Goal: Task Accomplishment & Management: Use online tool/utility

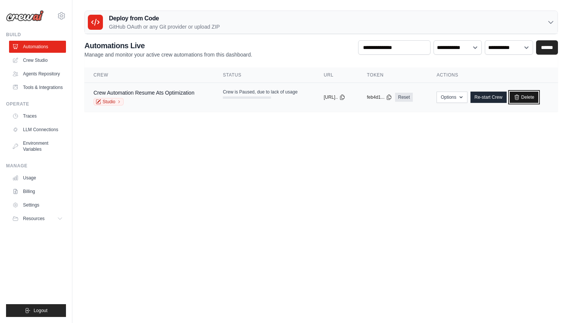
click at [539, 100] on link "Delete" at bounding box center [524, 97] width 29 height 11
click at [40, 61] on link "Crew Studio" at bounding box center [38, 60] width 57 height 12
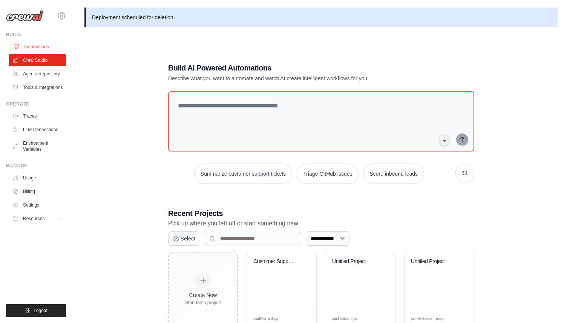
click at [39, 47] on link "Automations" at bounding box center [38, 47] width 57 height 12
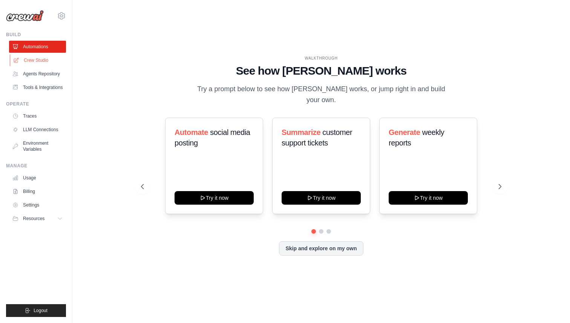
click at [43, 59] on link "Crew Studio" at bounding box center [38, 60] width 57 height 12
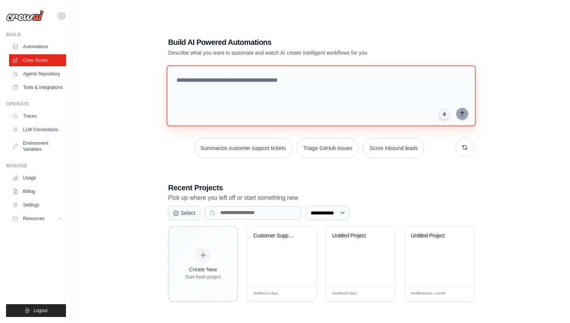
click at [206, 84] on textarea at bounding box center [321, 95] width 309 height 61
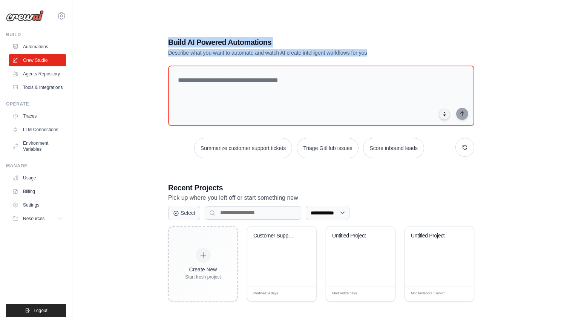
drag, startPoint x: 170, startPoint y: 42, endPoint x: 379, endPoint y: 50, distance: 209.4
click at [379, 50] on div "Build AI Powered Automations Describe what you want to automate and watch AI cr…" at bounding box center [294, 47] width 253 height 20
copy div "Build AI Powered Automations Describe what you want to automate and watch AI cr…"
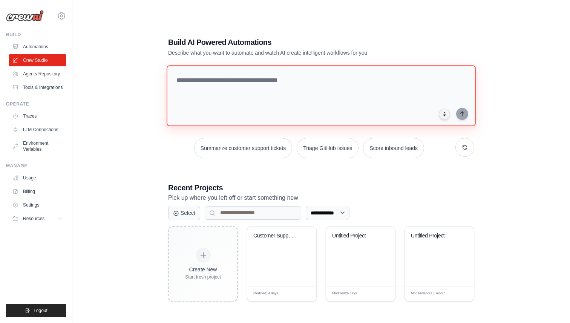
click at [268, 87] on textarea at bounding box center [321, 95] width 309 height 61
paste textarea "**********"
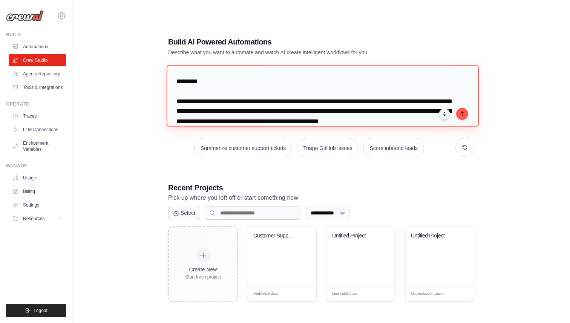
scroll to position [26, 0]
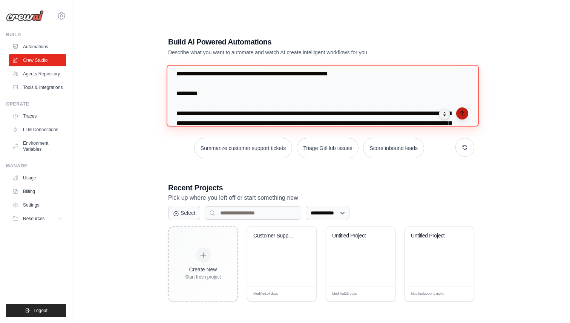
type textarea "**********"
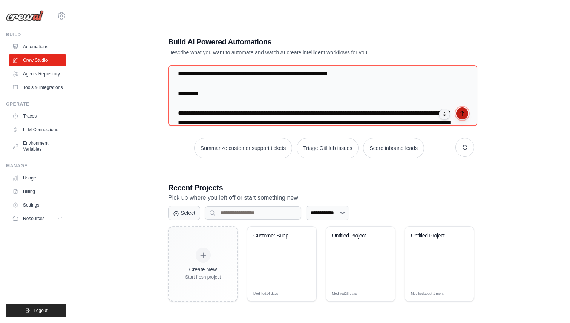
click at [458, 114] on button "submit" at bounding box center [462, 113] width 12 height 12
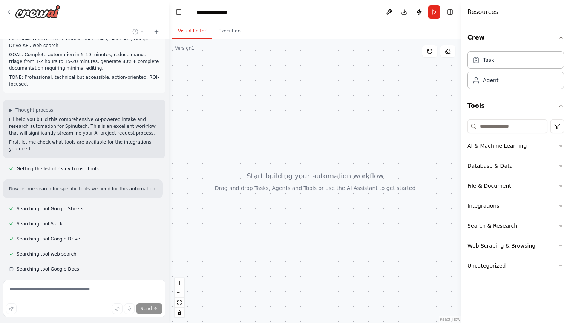
scroll to position [292, 0]
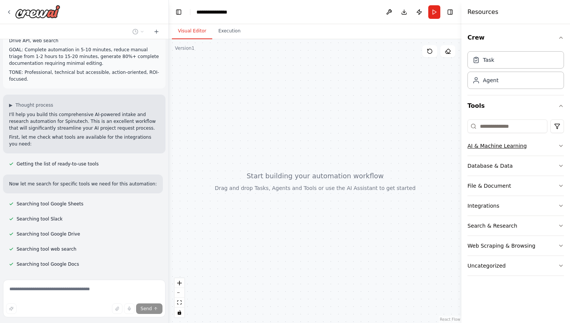
click at [560, 147] on icon "button" at bounding box center [561, 146] width 6 height 6
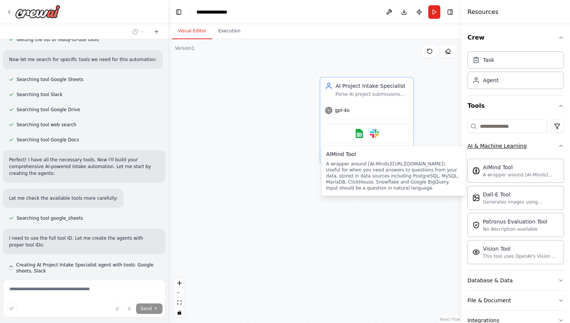
scroll to position [423, 0]
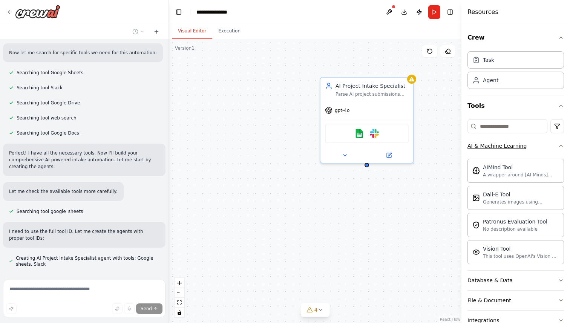
click at [561, 147] on icon "button" at bounding box center [561, 146] width 6 height 6
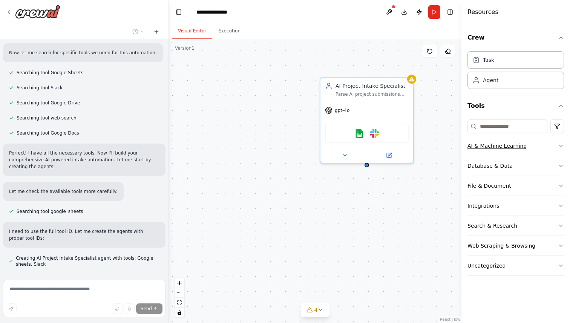
click at [561, 147] on icon "button" at bounding box center [561, 146] width 6 height 6
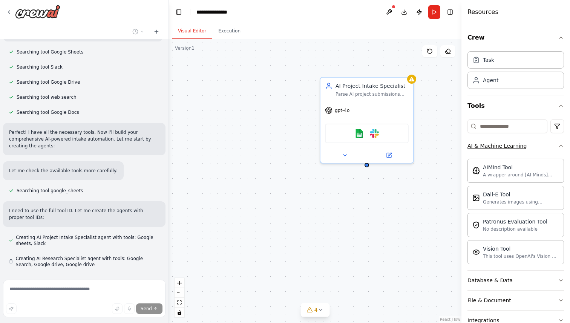
scroll to position [444, 0]
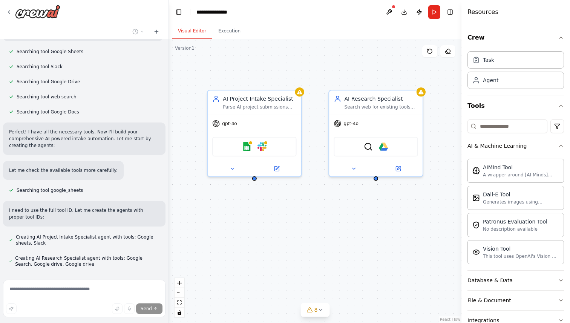
drag, startPoint x: 406, startPoint y: 202, endPoint x: 294, endPoint y: 215, distance: 112.8
click at [294, 215] on div "AI Project Intake Specialist Parse AI project submissions from Google Sheets, v…" at bounding box center [315, 181] width 293 height 284
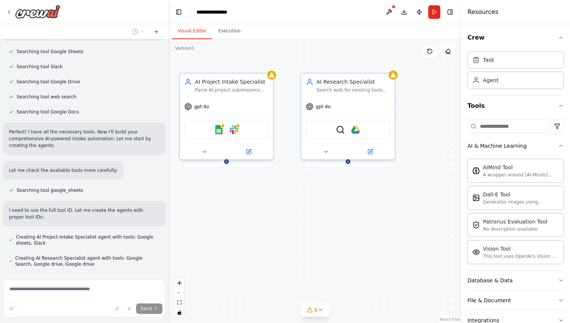
drag, startPoint x: 402, startPoint y: 218, endPoint x: 380, endPoint y: 199, distance: 28.6
click at [381, 199] on div "AI Project Intake Specialist Parse AI project submissions from Google Sheets, v…" at bounding box center [315, 181] width 293 height 284
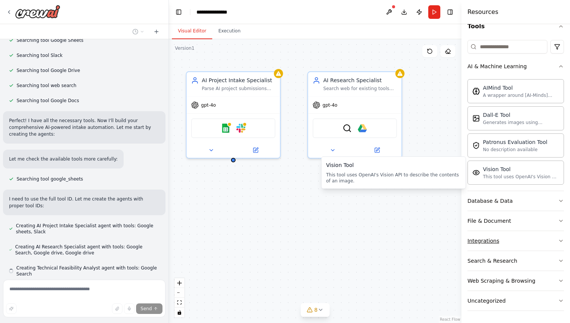
scroll to position [466, 0]
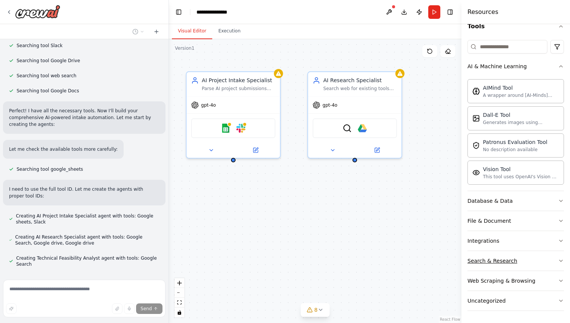
click at [521, 258] on button "Search & Research" at bounding box center [515, 261] width 97 height 20
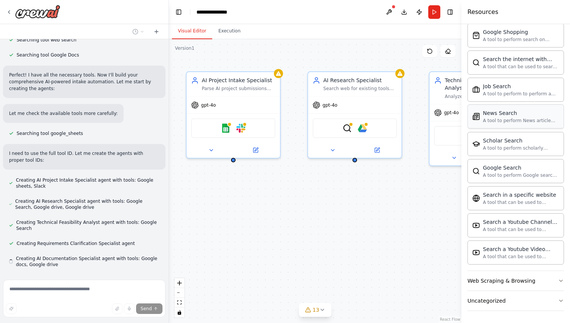
scroll to position [502, 0]
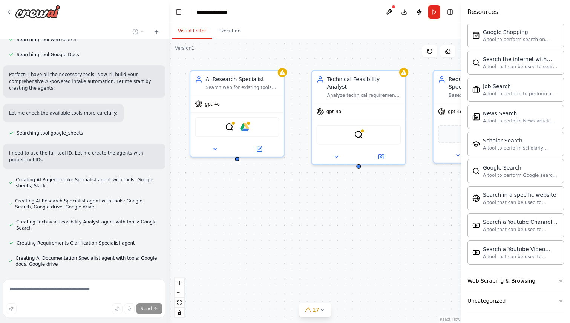
drag, startPoint x: 433, startPoint y: 200, endPoint x: 314, endPoint y: 198, distance: 118.4
click at [314, 198] on div "AI Project Intake Specialist Parse AI project submissions from Google Sheets, v…" at bounding box center [315, 181] width 293 height 284
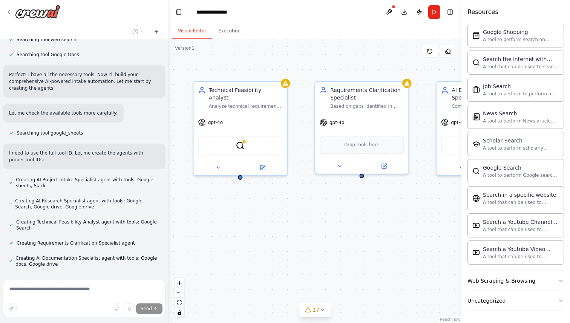
drag, startPoint x: 401, startPoint y: 182, endPoint x: 283, endPoint y: 193, distance: 118.2
click at [283, 193] on div "AI Project Intake Specialist Parse AI project submissions from Google Sheets, v…" at bounding box center [315, 181] width 293 height 284
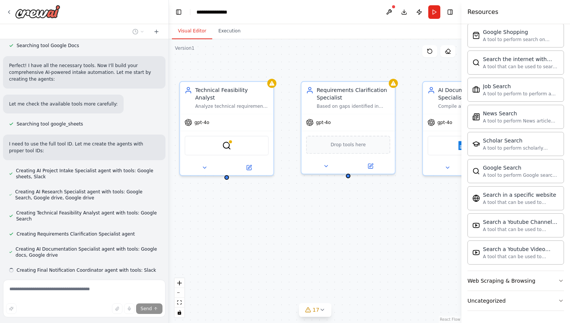
scroll to position [517, 0]
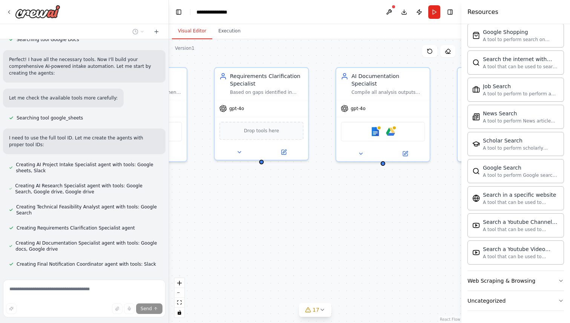
drag, startPoint x: 380, startPoint y: 196, endPoint x: 279, endPoint y: 182, distance: 101.3
click at [279, 182] on div "AI Project Intake Specialist Parse AI project submissions from Google Sheets, v…" at bounding box center [315, 181] width 293 height 284
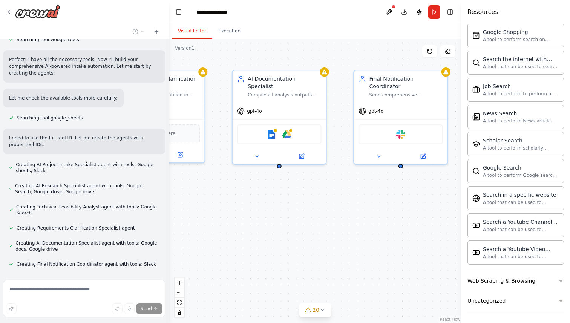
drag, startPoint x: 412, startPoint y: 216, endPoint x: 309, endPoint y: 218, distance: 103.3
click at [309, 219] on div "AI Project Intake Specialist Parse AI project submissions from Google Sheets, v…" at bounding box center [315, 181] width 293 height 284
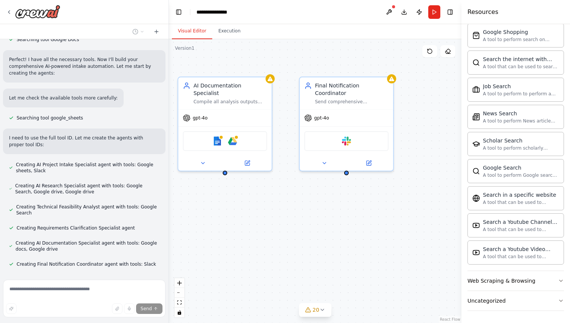
drag, startPoint x: 404, startPoint y: 212, endPoint x: 349, endPoint y: 218, distance: 55.1
click at [349, 218] on div "AI Project Intake Specialist Parse AI project submissions from Google Sheets, v…" at bounding box center [315, 181] width 293 height 284
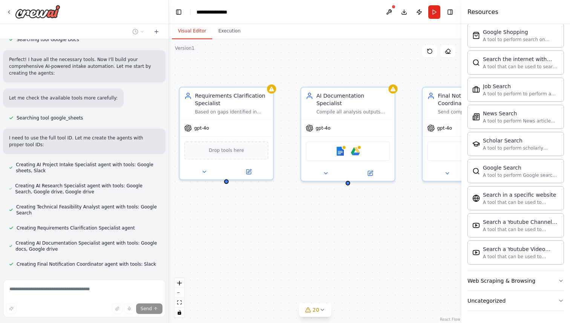
drag, startPoint x: 262, startPoint y: 226, endPoint x: 384, endPoint y: 236, distance: 122.2
click at [385, 236] on div "AI Project Intake Specialist Parse AI project submissions from Google Sheets, v…" at bounding box center [315, 181] width 293 height 284
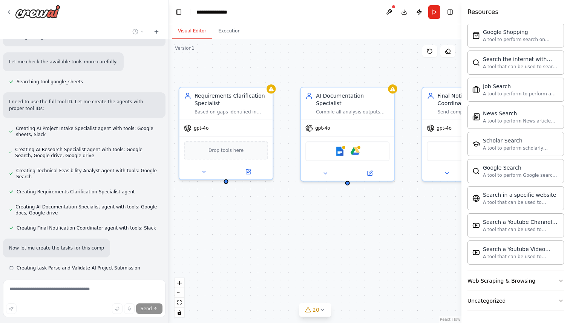
scroll to position [557, 0]
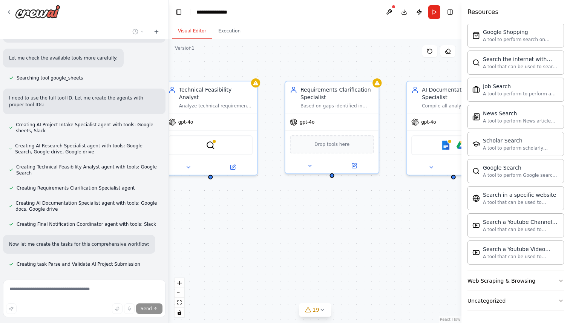
drag, startPoint x: 298, startPoint y: 228, endPoint x: 404, endPoint y: 222, distance: 106.1
click at [404, 222] on div ".deletable-edge-delete-btn { width: 20px; height: 20px; border: 0px solid #ffff…" at bounding box center [315, 181] width 293 height 284
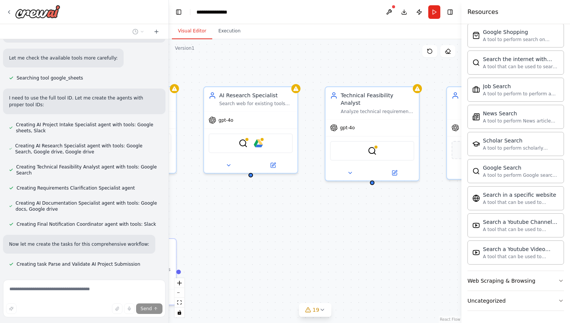
drag, startPoint x: 262, startPoint y: 228, endPoint x: 423, endPoint y: 234, distance: 161.1
click at [424, 234] on div ".deletable-edge-delete-btn { width: 20px; height: 20px; border: 0px solid #ffff…" at bounding box center [315, 181] width 293 height 284
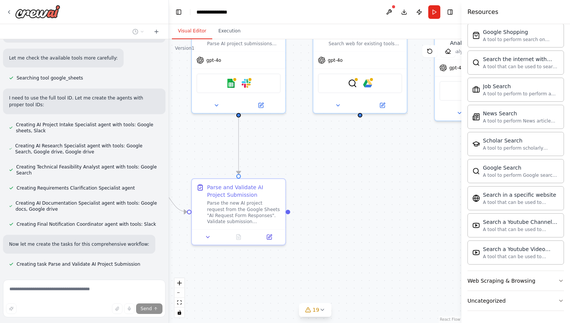
drag, startPoint x: 282, startPoint y: 235, endPoint x: 392, endPoint y: 175, distance: 125.0
click at [392, 175] on div ".deletable-edge-delete-btn { width: 20px; height: 20px; border: 0px solid #ffff…" at bounding box center [315, 181] width 293 height 284
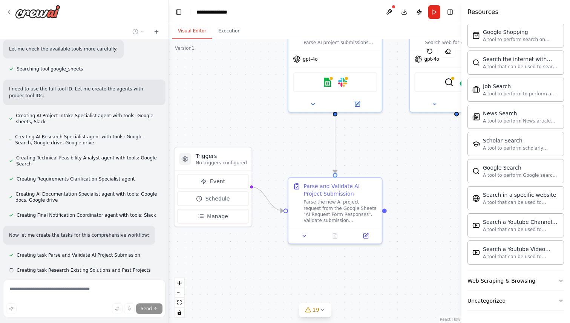
scroll to position [572, 0]
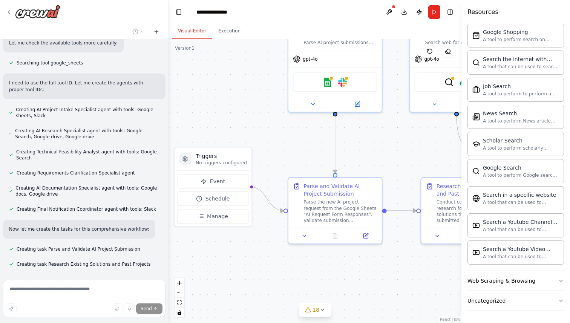
drag, startPoint x: 331, startPoint y: 185, endPoint x: 428, endPoint y: 184, distance: 96.5
click at [428, 184] on div ".deletable-edge-delete-btn { width: 20px; height: 20px; border: 0px solid #ffff…" at bounding box center [315, 181] width 293 height 284
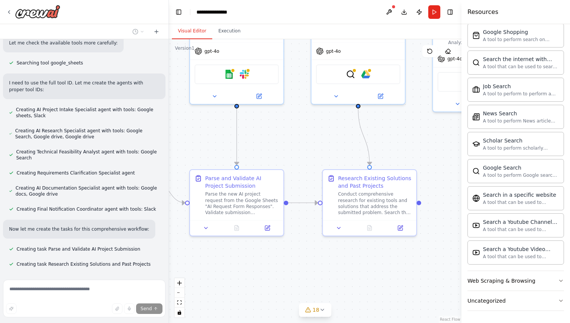
drag, startPoint x: 443, startPoint y: 159, endPoint x: 344, endPoint y: 151, distance: 98.7
click at [344, 151] on div ".deletable-edge-delete-btn { width: 20px; height: 20px; border: 0px solid #ffff…" at bounding box center [315, 181] width 293 height 284
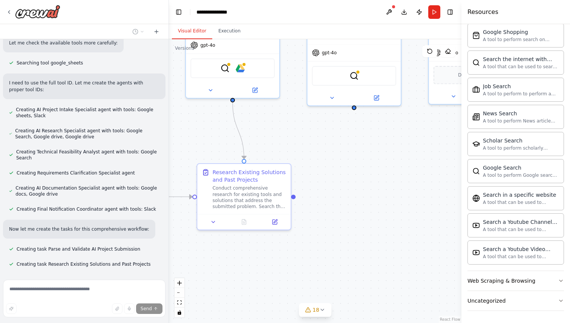
scroll to position [587, 0]
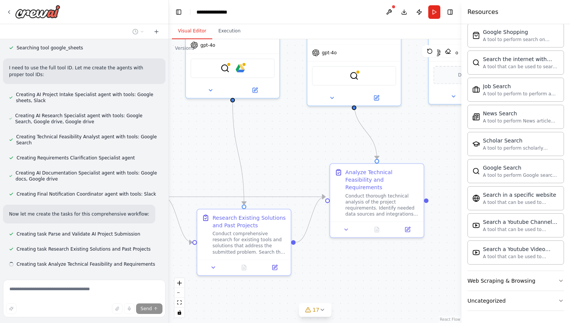
drag, startPoint x: 425, startPoint y: 150, endPoint x: 299, endPoint y: 143, distance: 125.7
click at [299, 144] on div ".deletable-edge-delete-btn { width: 20px; height: 20px; border: 0px solid #ffff…" at bounding box center [315, 181] width 293 height 284
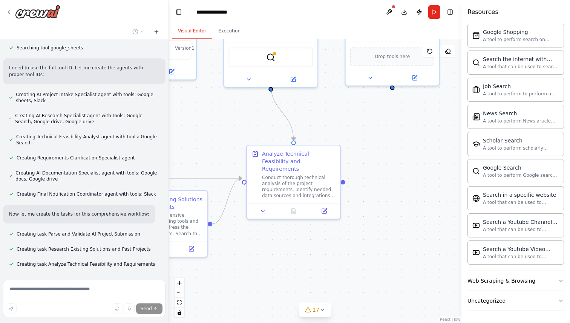
drag, startPoint x: 345, startPoint y: 144, endPoint x: 262, endPoint y: 125, distance: 85.6
click at [262, 125] on div ".deletable-edge-delete-btn { width: 20px; height: 20px; border: 0px solid #ffff…" at bounding box center [315, 181] width 293 height 284
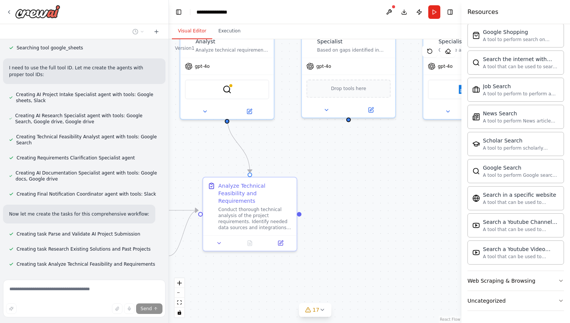
scroll to position [602, 0]
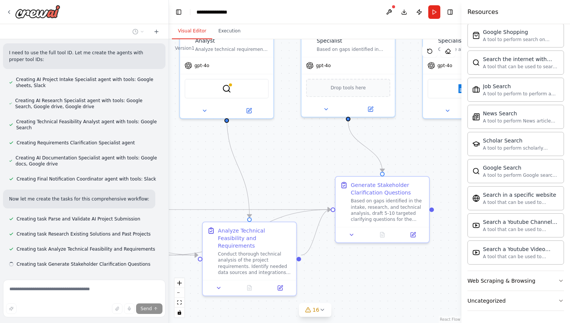
drag, startPoint x: 374, startPoint y: 186, endPoint x: 330, endPoint y: 218, distance: 54.3
click at [330, 218] on div ".deletable-edge-delete-btn { width: 20px; height: 20px; border: 0px solid #ffff…" at bounding box center [315, 181] width 293 height 284
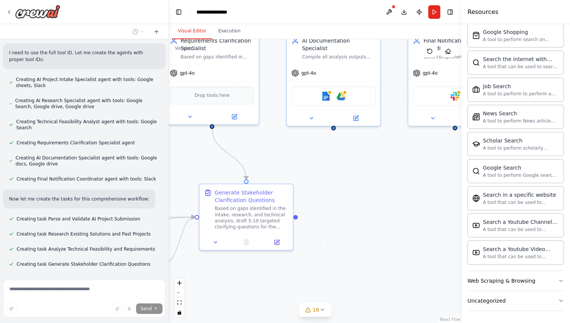
drag, startPoint x: 319, startPoint y: 139, endPoint x: 182, endPoint y: 147, distance: 137.1
click at [182, 147] on div ".deletable-edge-delete-btn { width: 20px; height: 20px; border: 0px solid #ffff…" at bounding box center [315, 181] width 293 height 284
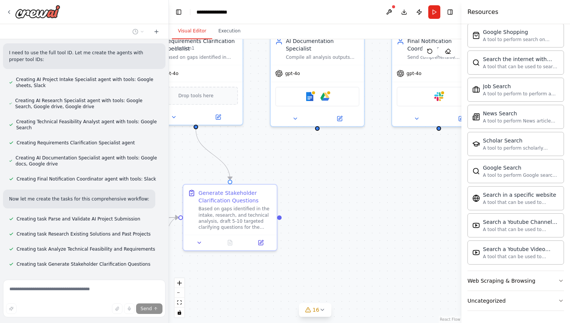
drag, startPoint x: 321, startPoint y: 186, endPoint x: 306, endPoint y: 186, distance: 15.1
click at [306, 186] on div ".deletable-edge-delete-btn { width: 20px; height: 20px; border: 0px solid #ffff…" at bounding box center [315, 181] width 293 height 284
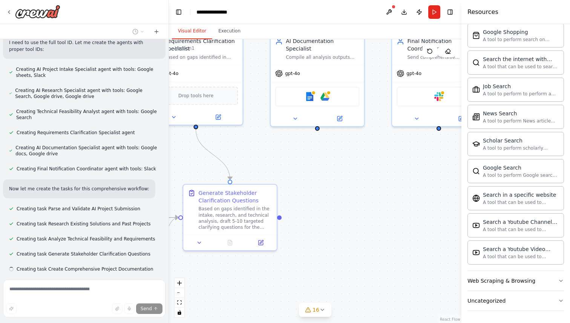
scroll to position [617, 0]
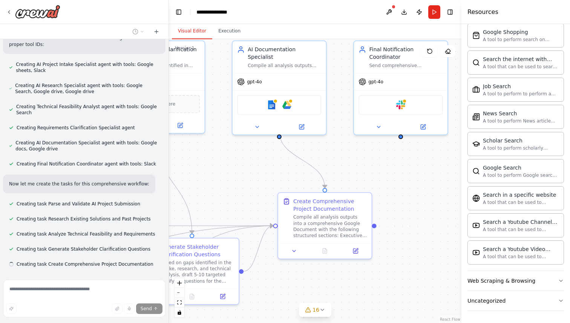
drag, startPoint x: 385, startPoint y: 183, endPoint x: 347, endPoint y: 190, distance: 38.7
click at [347, 190] on div ".deletable-edge-delete-btn { width: 20px; height: 20px; border: 0px solid #ffff…" at bounding box center [315, 181] width 293 height 284
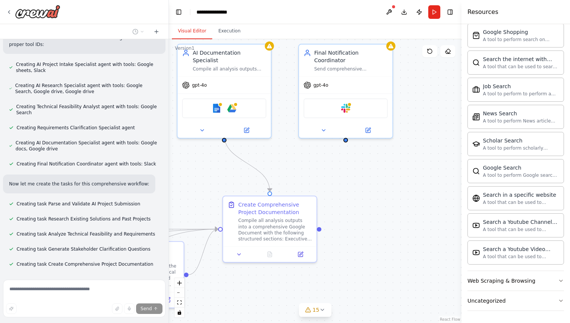
drag, startPoint x: 373, startPoint y: 171, endPoint x: 569, endPoint y: 316, distance: 244.2
click at [566, 313] on div "Build an AI-powered intake and research automation for AI project requests at S…" at bounding box center [285, 161] width 570 height 323
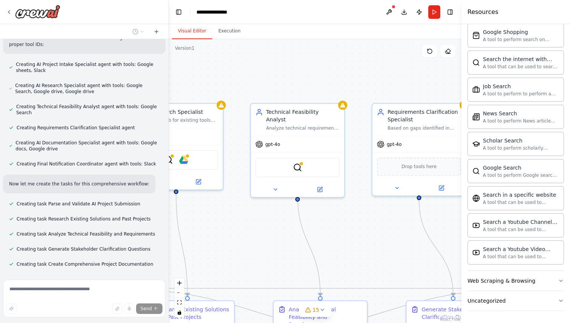
drag, startPoint x: 291, startPoint y: 148, endPoint x: 359, endPoint y: 69, distance: 103.7
click at [359, 69] on div ".deletable-edge-delete-btn { width: 20px; height: 20px; border: 0px solid #ffff…" at bounding box center [315, 181] width 293 height 284
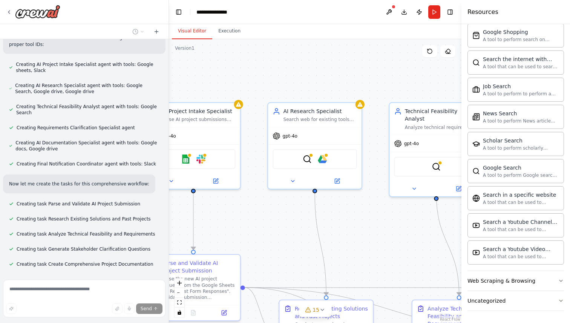
drag, startPoint x: 259, startPoint y: 76, endPoint x: 398, endPoint y: 75, distance: 138.7
click at [398, 75] on div ".deletable-edge-delete-btn { width: 20px; height: 20px; border: 0px solid #ffff…" at bounding box center [315, 181] width 293 height 284
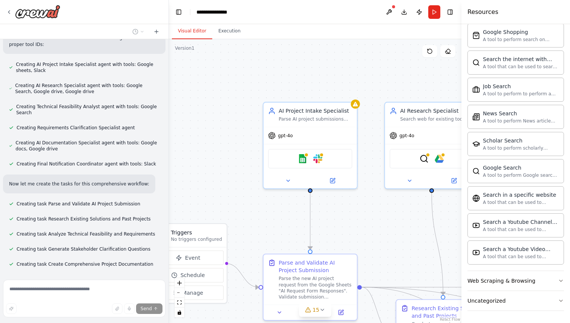
drag, startPoint x: 258, startPoint y: 72, endPoint x: 374, endPoint y: 71, distance: 115.4
click at [374, 71] on div ".deletable-edge-delete-btn { width: 20px; height: 20px; border: 0px solid #ffff…" at bounding box center [315, 181] width 293 height 284
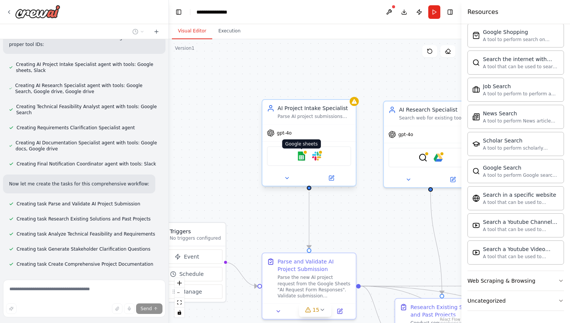
click at [300, 155] on img at bounding box center [301, 156] width 9 height 9
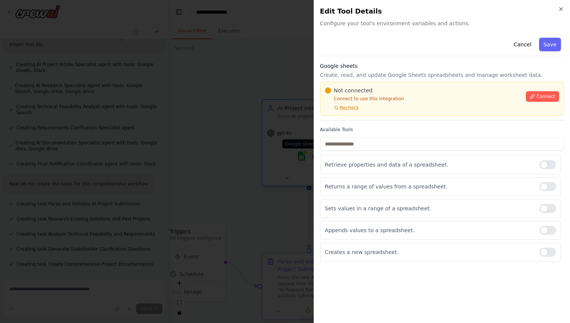
scroll to position [632, 0]
click at [544, 97] on span "Connect" at bounding box center [545, 96] width 19 height 6
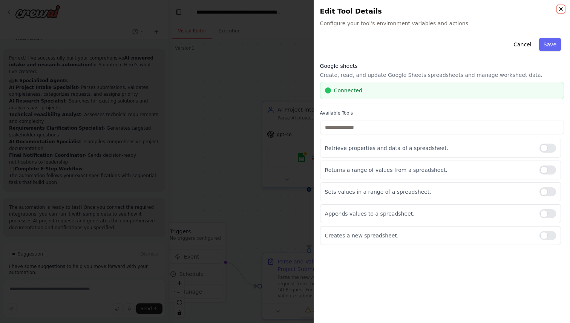
click at [563, 11] on icon "button" at bounding box center [561, 9] width 6 height 6
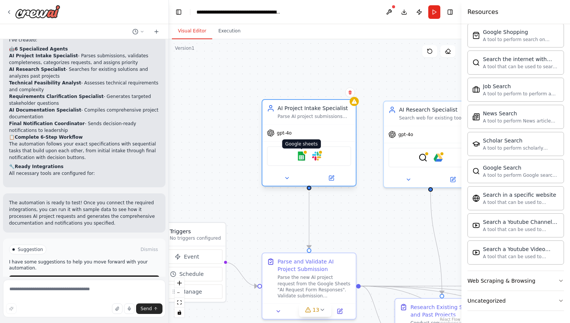
click at [302, 158] on img at bounding box center [301, 156] width 9 height 9
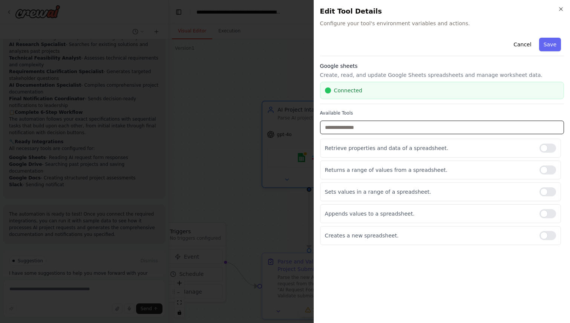
click at [373, 130] on input "text" at bounding box center [442, 128] width 244 height 14
click at [560, 8] on icon "button" at bounding box center [560, 9] width 3 height 3
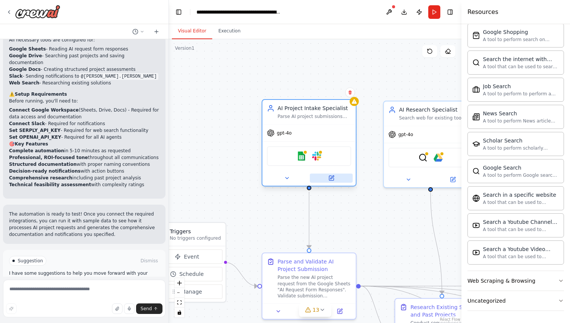
click at [331, 178] on icon at bounding box center [331, 177] width 3 height 3
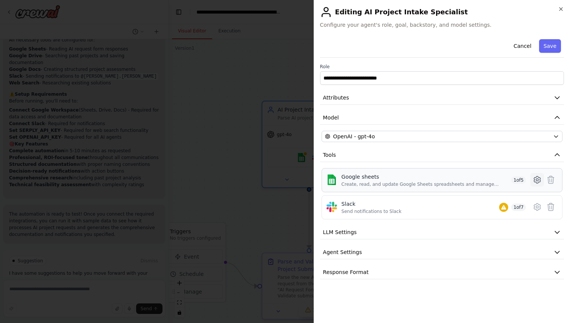
click at [535, 179] on icon at bounding box center [537, 179] width 9 height 9
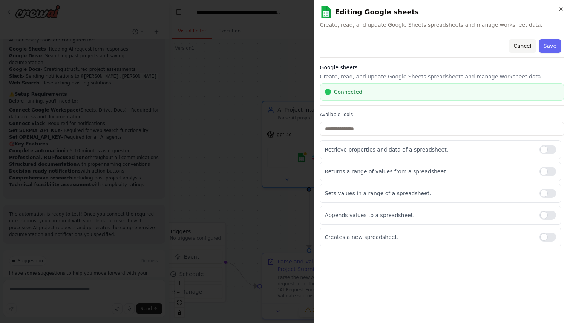
click at [529, 51] on button "Cancel" at bounding box center [522, 46] width 27 height 14
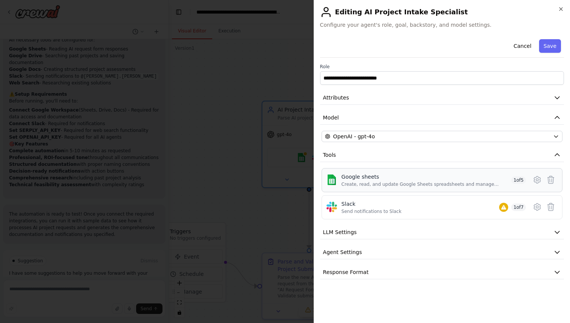
click at [517, 181] on span "1 of 5" at bounding box center [518, 180] width 15 height 8
click at [536, 179] on icon at bounding box center [537, 180] width 2 height 2
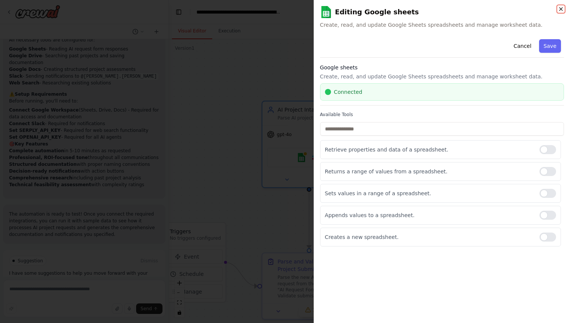
click at [560, 10] on icon "button" at bounding box center [560, 9] width 3 height 3
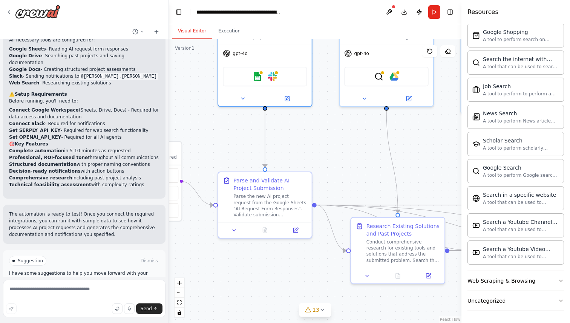
drag, startPoint x: 212, startPoint y: 145, endPoint x: 167, endPoint y: 64, distance: 92.5
click at [167, 64] on div "Build an AI-powered intake and research automation for AI project requests at S…" at bounding box center [285, 161] width 570 height 323
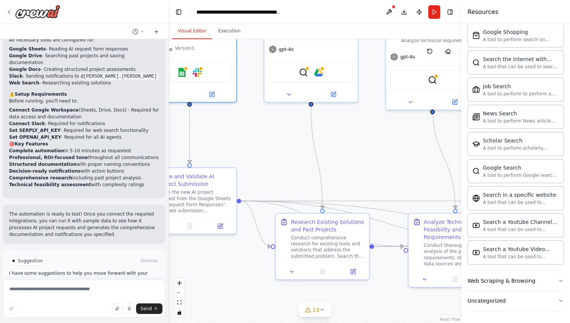
drag, startPoint x: 334, startPoint y: 146, endPoint x: 195, endPoint y: 126, distance: 140.9
click at [195, 127] on div ".deletable-edge-delete-btn { width: 20px; height: 20px; border: 0px solid #ffff…" at bounding box center [315, 181] width 293 height 284
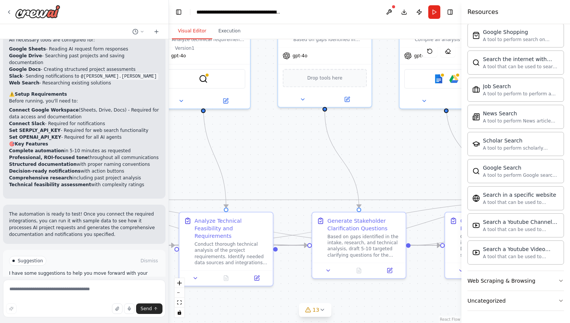
drag, startPoint x: 398, startPoint y: 136, endPoint x: 233, endPoint y: 150, distance: 165.7
click at [233, 150] on div ".deletable-edge-delete-btn { width: 20px; height: 20px; border: 0px solid #ffff…" at bounding box center [315, 181] width 293 height 284
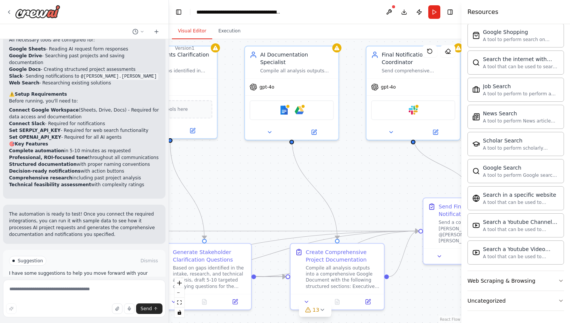
drag, startPoint x: 398, startPoint y: 150, endPoint x: 234, endPoint y: 174, distance: 165.8
click at [234, 175] on div ".deletable-edge-delete-btn { width: 20px; height: 20px; border: 0px solid #ffff…" at bounding box center [315, 181] width 293 height 284
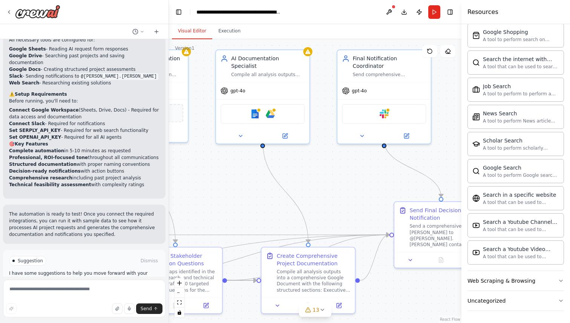
drag, startPoint x: 389, startPoint y: 169, endPoint x: 369, endPoint y: 179, distance: 22.4
click at [369, 179] on div ".deletable-edge-delete-btn { width: 20px; height: 20px; border: 0px solid #ffff…" at bounding box center [315, 181] width 293 height 284
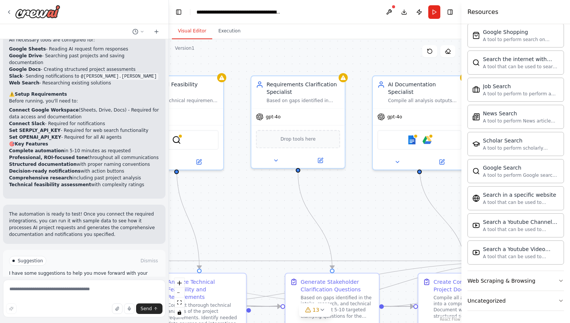
drag, startPoint x: 203, startPoint y: 173, endPoint x: 362, endPoint y: 199, distance: 160.5
click at [362, 199] on div ".deletable-edge-delete-btn { width: 20px; height: 20px; border: 0px solid #ffff…" at bounding box center [315, 181] width 293 height 284
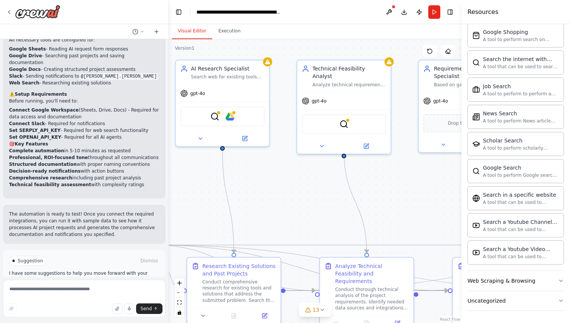
drag, startPoint x: 236, startPoint y: 186, endPoint x: 401, endPoint y: 170, distance: 165.9
click at [401, 170] on div ".deletable-edge-delete-btn { width: 20px; height: 20px; border: 0px solid #ffff…" at bounding box center [315, 181] width 293 height 284
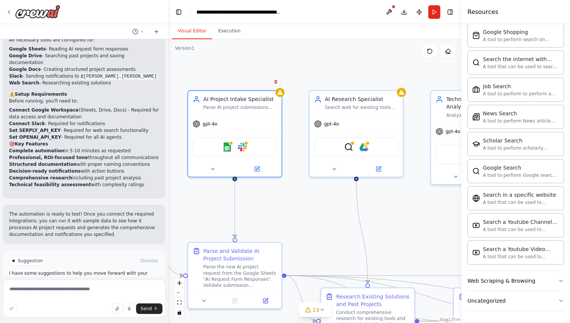
drag, startPoint x: 265, startPoint y: 178, endPoint x: 397, endPoint y: 208, distance: 135.7
click at [398, 208] on div ".deletable-edge-delete-btn { width: 20px; height: 20px; border: 0px solid #ffff…" at bounding box center [315, 181] width 293 height 284
click at [81, 270] on p "I have some suggestions to help you move forward with your automation." at bounding box center [84, 276] width 150 height 12
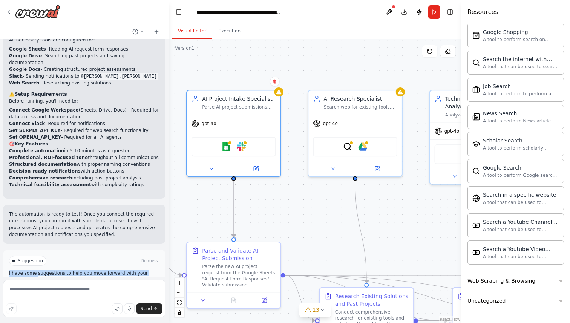
click at [81, 270] on p "I have some suggestions to help you move forward with your automation." at bounding box center [84, 276] width 150 height 12
click at [89, 270] on p "I have some suggestions to help you move forward with your automation." at bounding box center [84, 276] width 150 height 12
click at [80, 211] on p "The automation is ready to test! Once you connect the required integrations, yo…" at bounding box center [84, 224] width 150 height 27
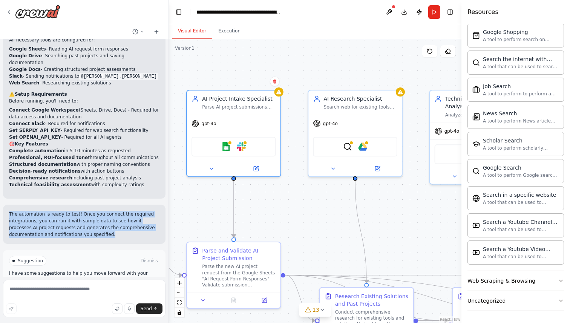
click at [80, 211] on p "The automation is ready to test! Once you connect the required integrations, yo…" at bounding box center [84, 224] width 150 height 27
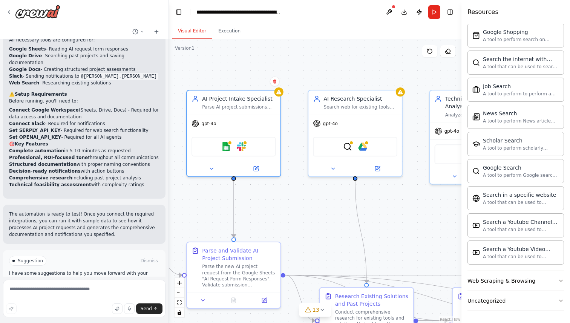
click at [88, 211] on p "The automation is ready to test! Once you connect the required integrations, yo…" at bounding box center [84, 224] width 150 height 27
click at [210, 169] on icon at bounding box center [211, 167] width 6 height 6
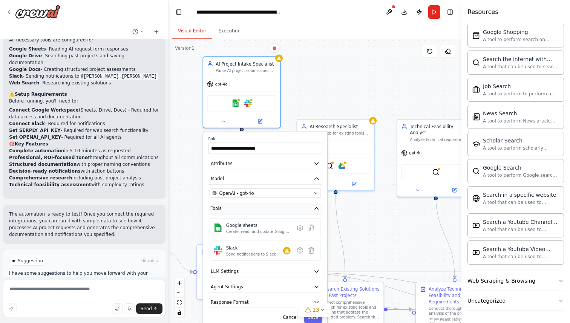
drag, startPoint x: 261, startPoint y: 268, endPoint x: 265, endPoint y: 208, distance: 59.7
click at [265, 208] on button "Tools" at bounding box center [265, 209] width 114 height 12
click at [298, 251] on icon at bounding box center [299, 251] width 5 height 6
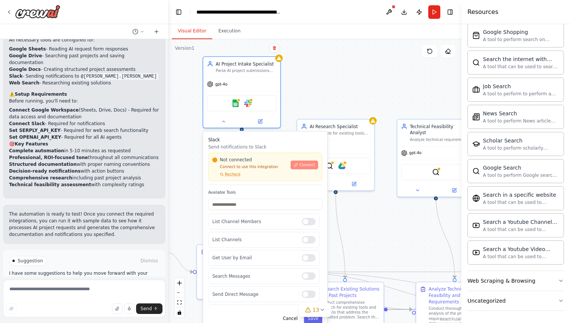
click at [303, 167] on span "Connect" at bounding box center [306, 164] width 15 height 5
click at [362, 90] on div ".deletable-edge-delete-btn { width: 20px; height: 20px; border: 0px solid #ffff…" at bounding box center [315, 181] width 293 height 284
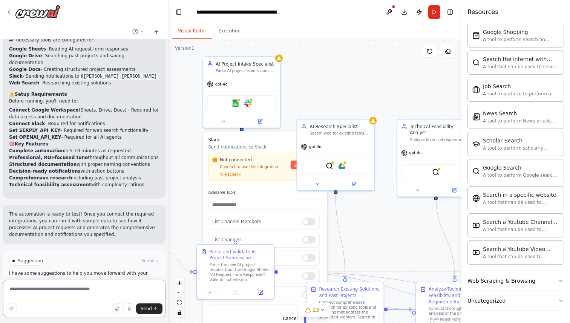
click at [60, 285] on textarea at bounding box center [84, 299] width 162 height 38
click at [330, 166] on img at bounding box center [330, 165] width 8 height 8
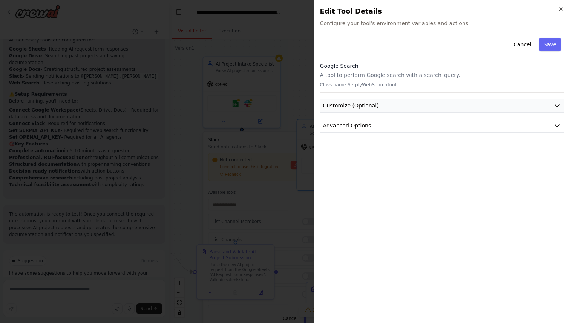
click at [555, 107] on icon "button" at bounding box center [557, 106] width 8 height 8
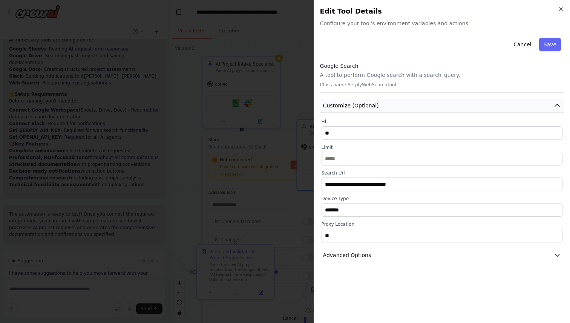
click at [555, 107] on icon "button" at bounding box center [557, 106] width 8 height 8
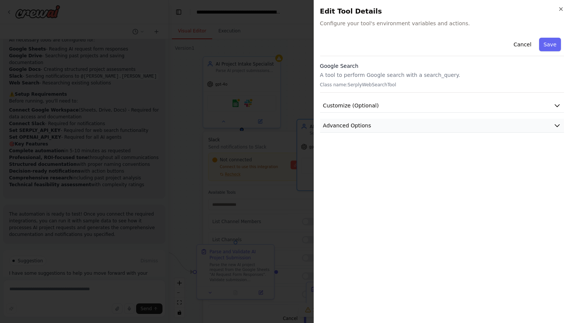
click at [556, 122] on icon "button" at bounding box center [557, 126] width 8 height 8
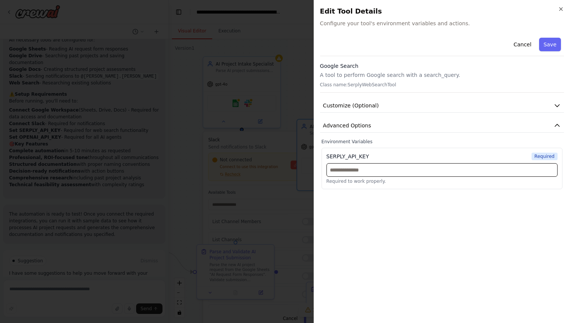
click at [371, 170] on input "text" at bounding box center [441, 170] width 231 height 14
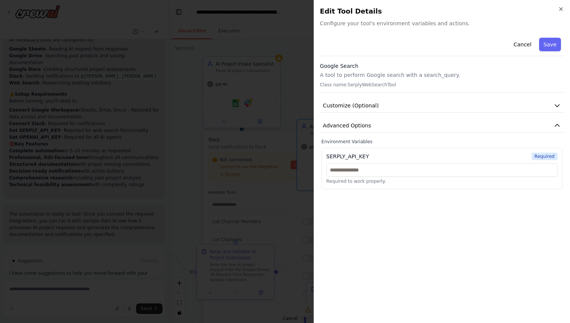
click at [343, 155] on div "SERPLY_API_KEY" at bounding box center [347, 157] width 43 height 8
copy div "SERPLY_API_KEY"
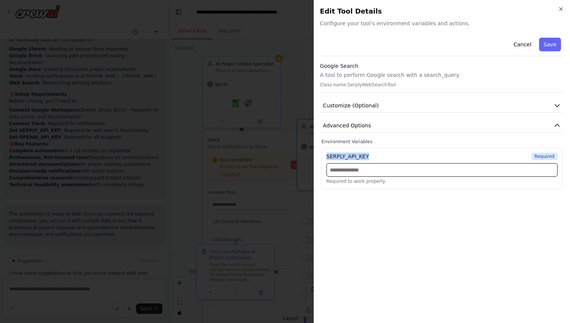
click at [362, 174] on input "text" at bounding box center [441, 170] width 231 height 14
paste input "**********"
type input "**********"
